Goal: Find contact information

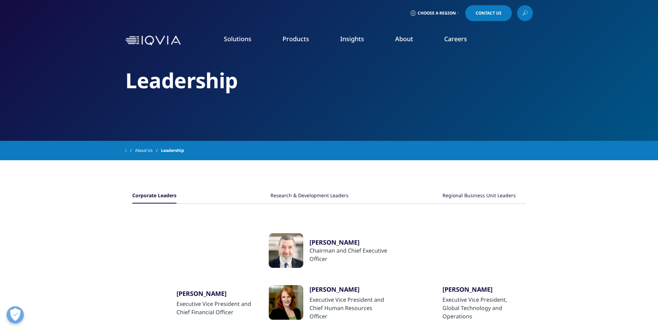
click at [356, 145] on link "Our Locations" at bounding box center [422, 146] width 157 height 8
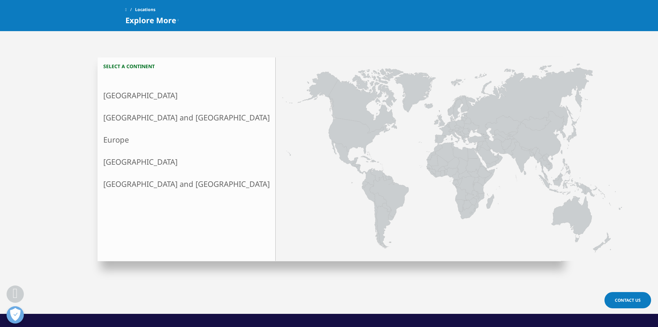
scroll to position [154, 0]
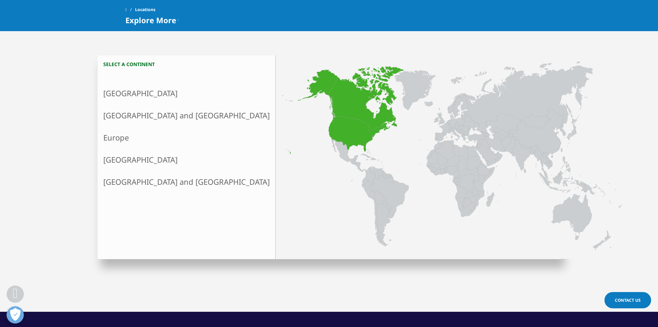
click at [137, 95] on link "North America" at bounding box center [187, 93] width 178 height 22
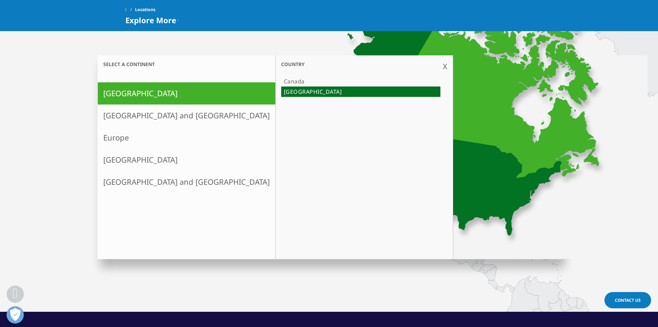
click at [392, 175] on icon at bounding box center [420, 123] width 284 height 235
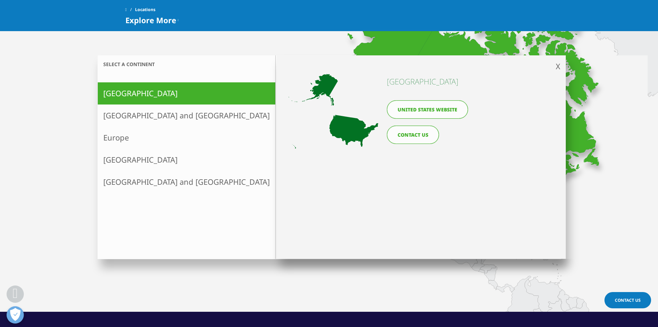
click at [353, 126] on icon at bounding box center [334, 111] width 90 height 74
click at [420, 134] on link "CONTACT US" at bounding box center [413, 134] width 52 height 18
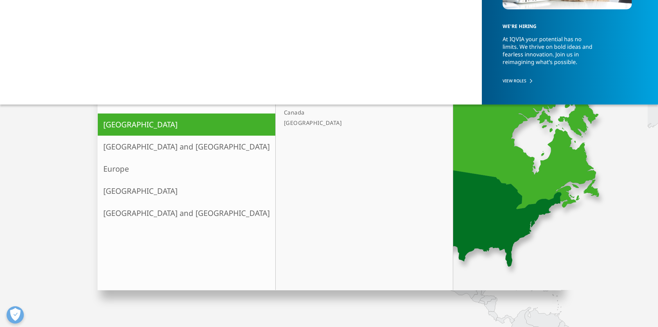
click at [281, 123] on link "[GEOGRAPHIC_DATA]" at bounding box center [360, 123] width 159 height 10
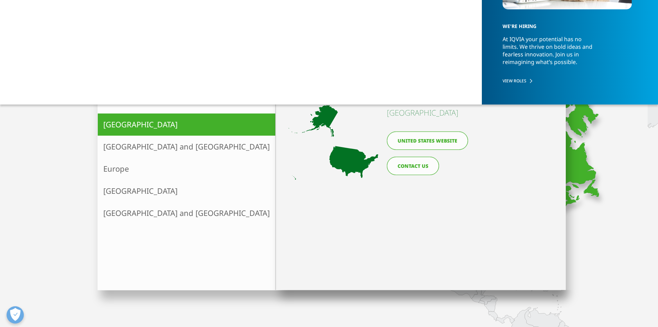
click at [410, 139] on link "United States website" at bounding box center [427, 140] width 81 height 18
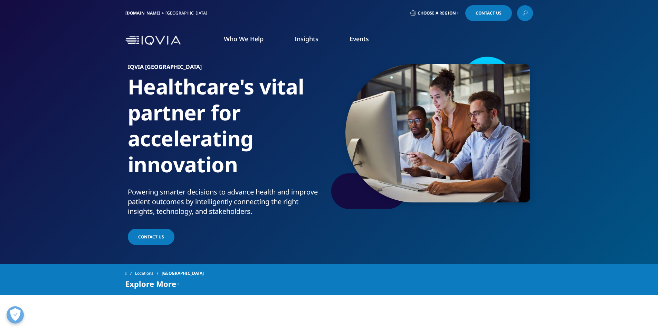
click at [444, 11] on span "Choose a Region" at bounding box center [437, 13] width 38 height 6
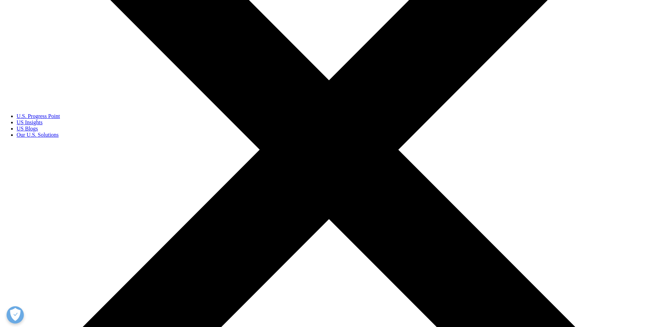
scroll to position [189, 0]
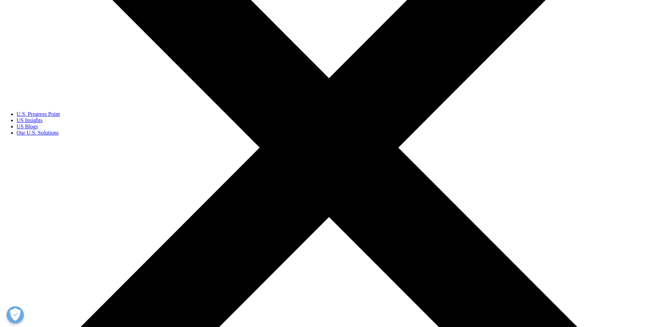
click at [60, 117] on link "U.S. Progress Point" at bounding box center [38, 114] width 43 height 6
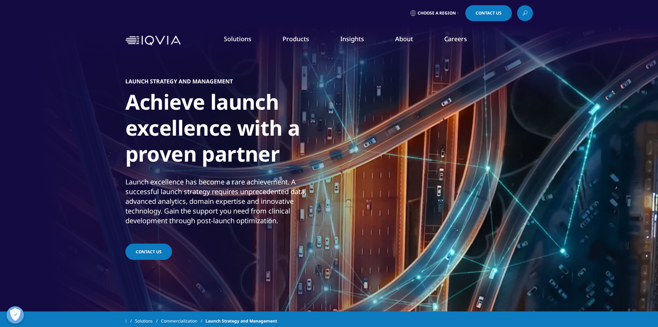
click at [296, 40] on link "Products" at bounding box center [296, 39] width 27 height 8
click at [198, 91] on link "Our Story" at bounding box center [265, 93] width 157 height 8
